Goal: Information Seeking & Learning: Check status

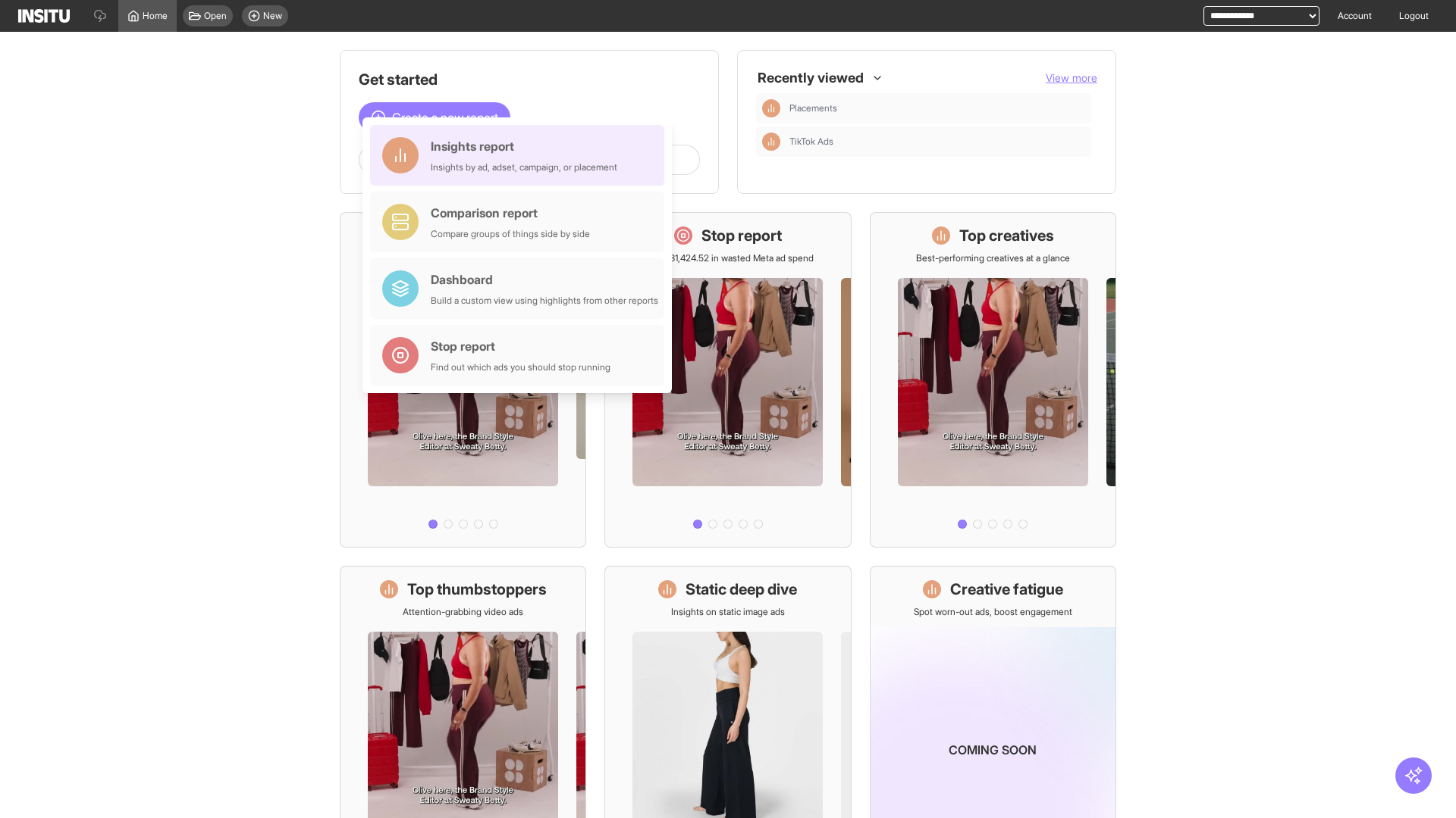
click at [521, 155] on div "Insights report Insights by ad, adset, campaign, or placement" at bounding box center [524, 155] width 187 height 36
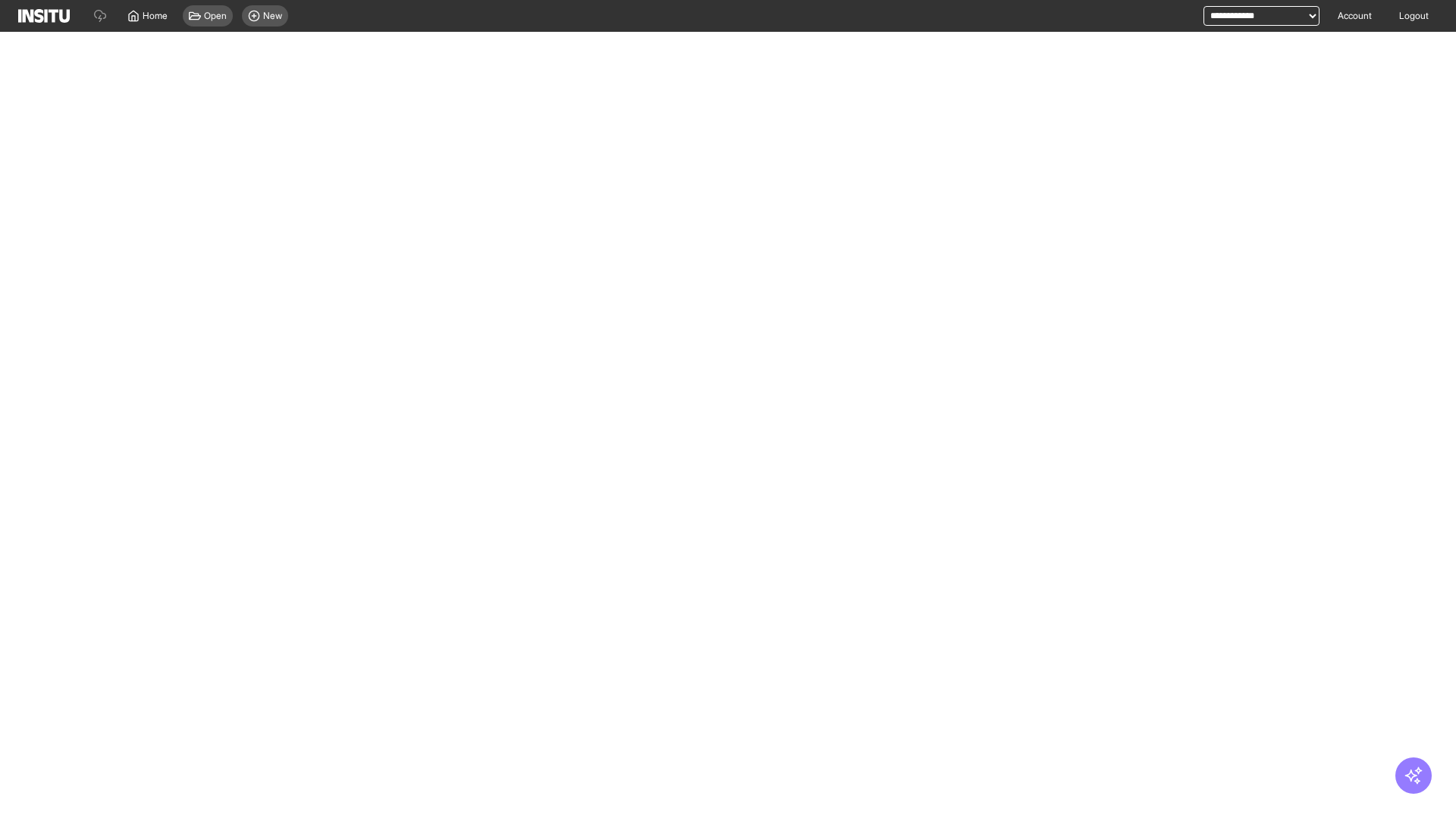
select select "**"
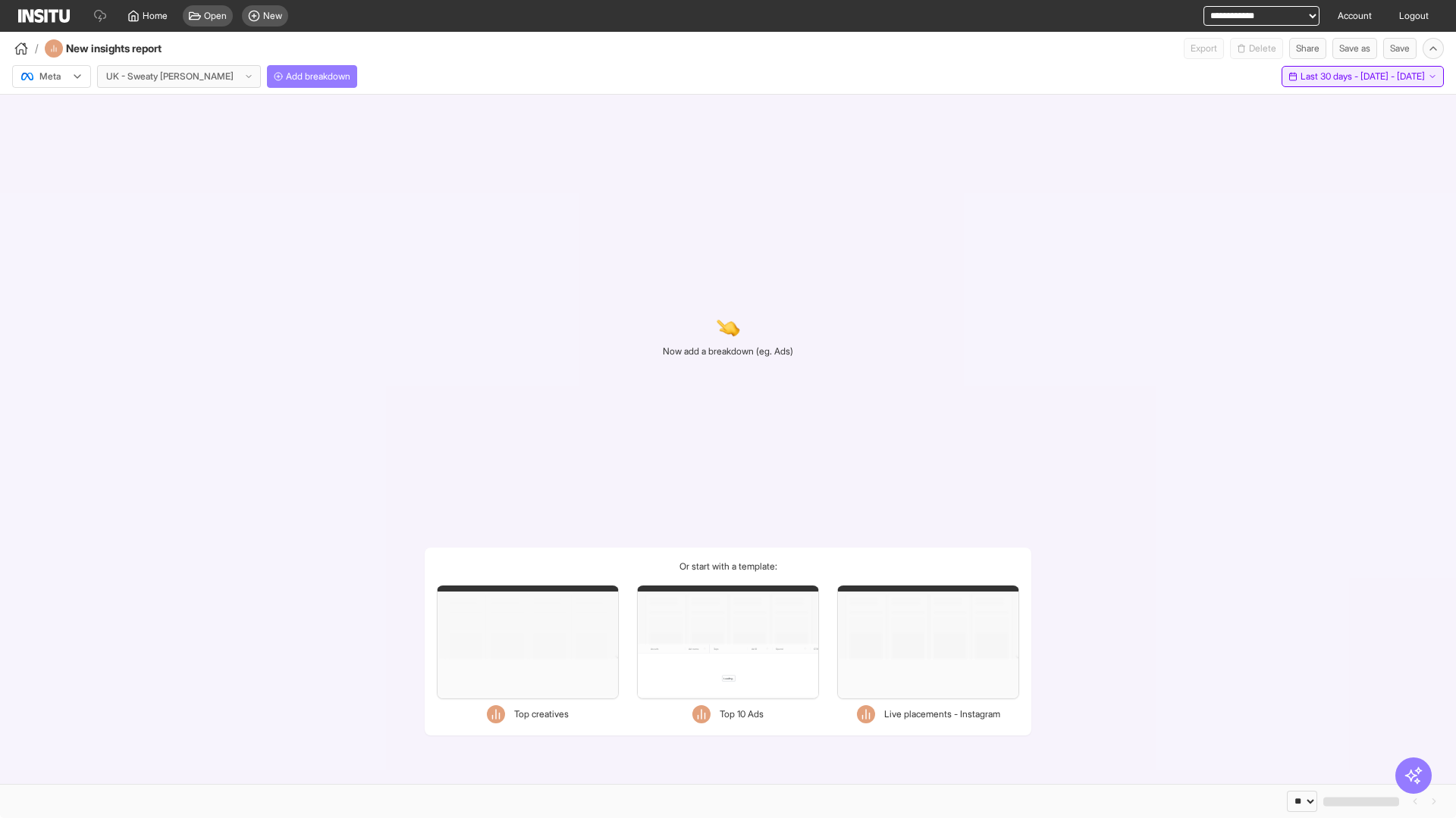
click at [1331, 76] on span "Last 30 days - [DATE] - [DATE]" at bounding box center [1362, 76] width 125 height 12
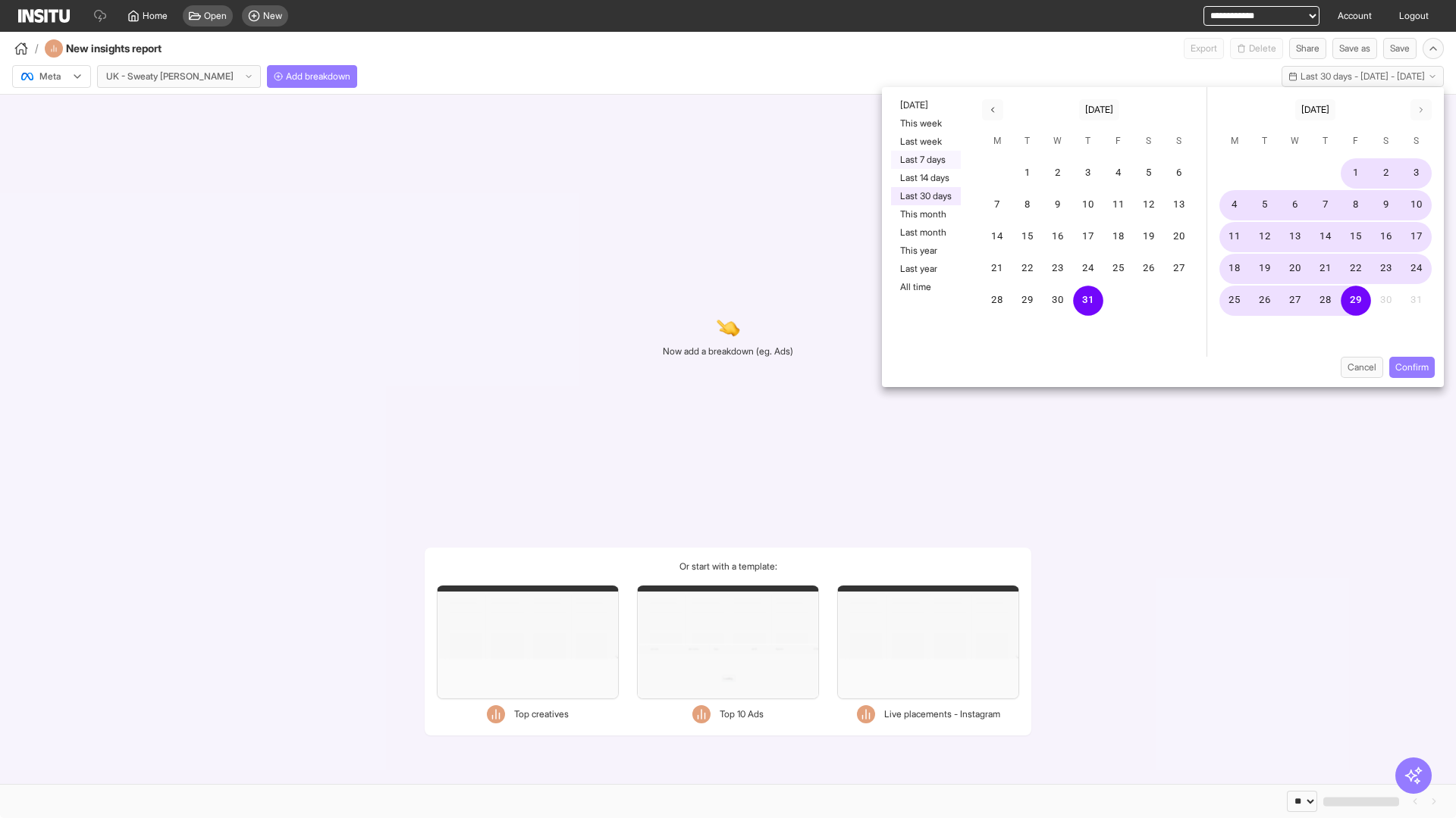
click at [924, 160] on button "Last 7 days" at bounding box center [925, 160] width 69 height 18
